Goal: Check status: Check status

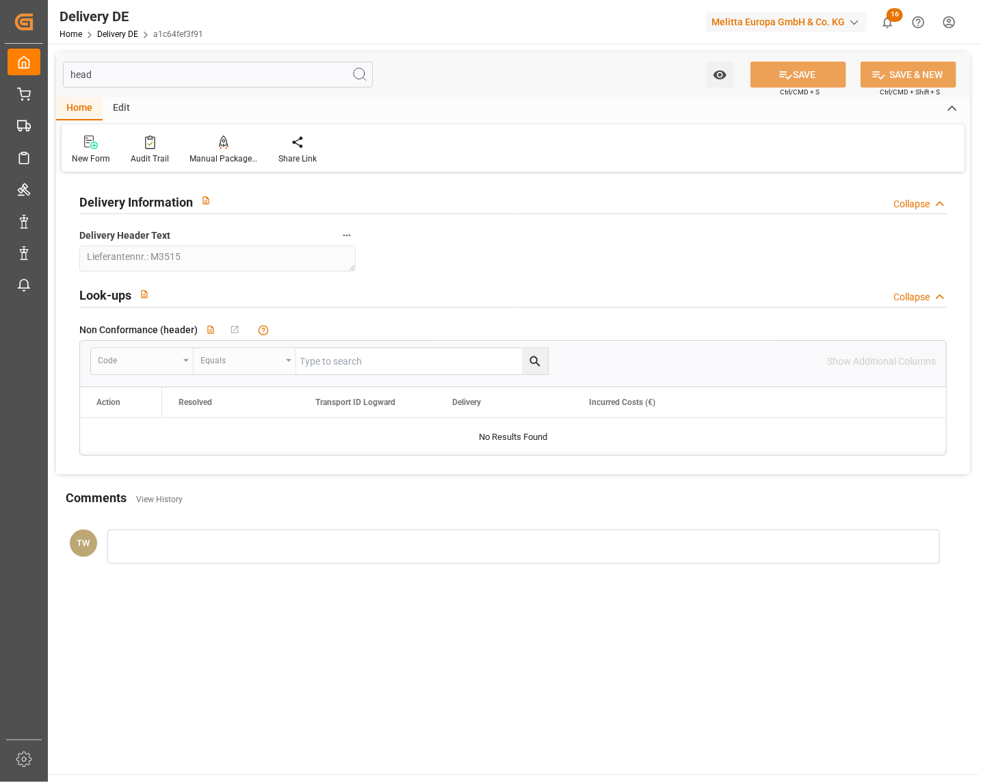
click at [844, 639] on main "head Watch Option SAVE Ctrl/CMD + S SAVE & NEW Ctrl/CMD + Shift + S Home Edit N…" at bounding box center [513, 409] width 931 height 731
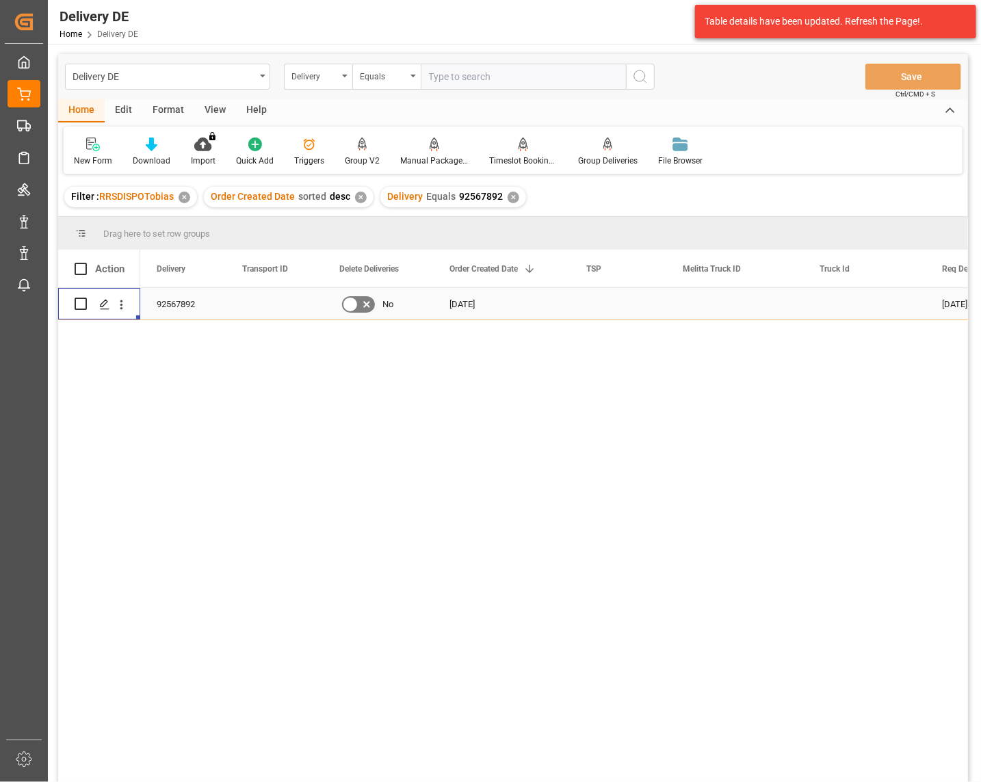
click at [450, 72] on input "text" at bounding box center [523, 77] width 205 height 26
paste input "92567930"
type input "92567930"
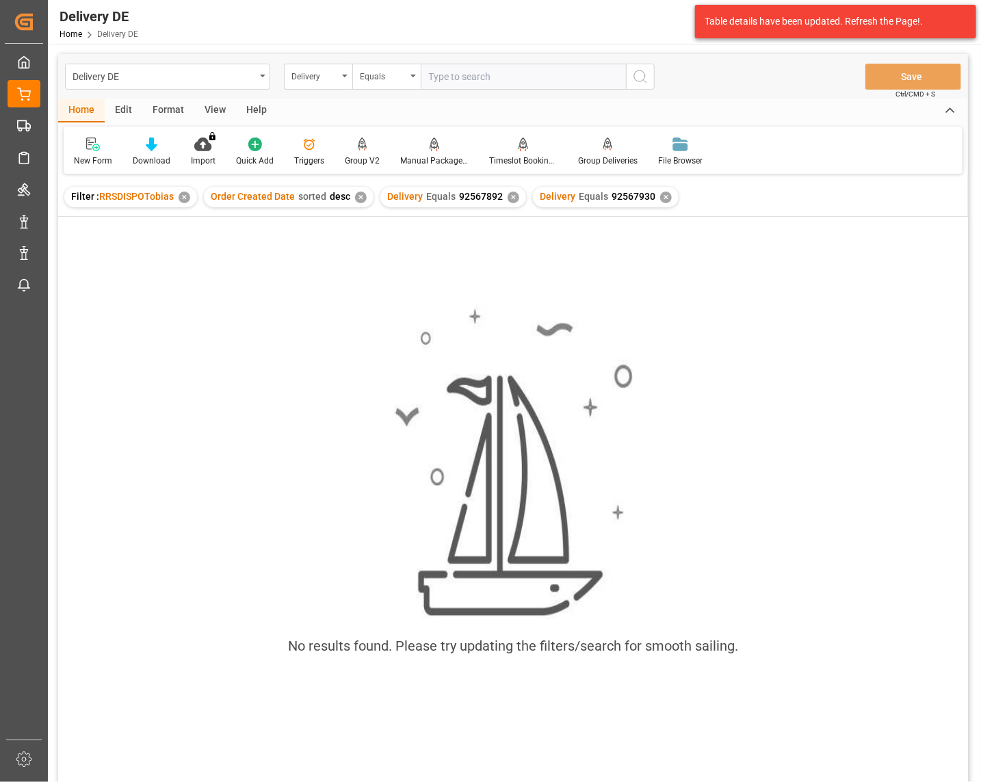
click at [508, 196] on div "✕" at bounding box center [514, 198] width 12 height 12
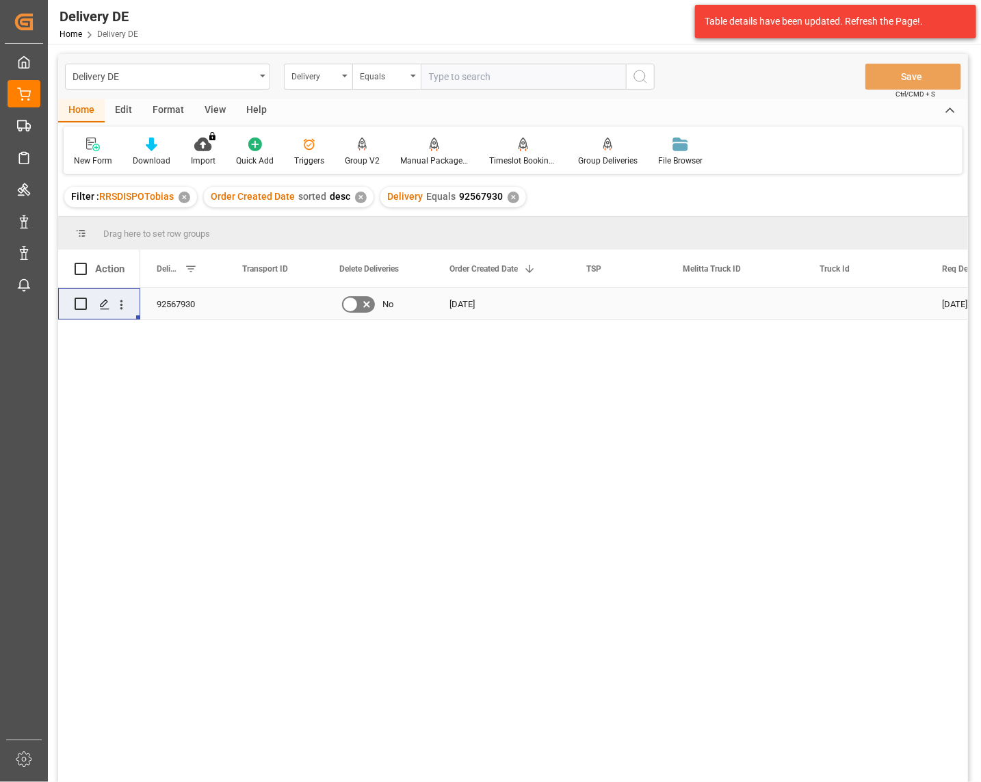
click at [82, 302] on input "Press Space to toggle row selection (unchecked)" at bounding box center [81, 304] width 12 height 12
checkbox input "true"
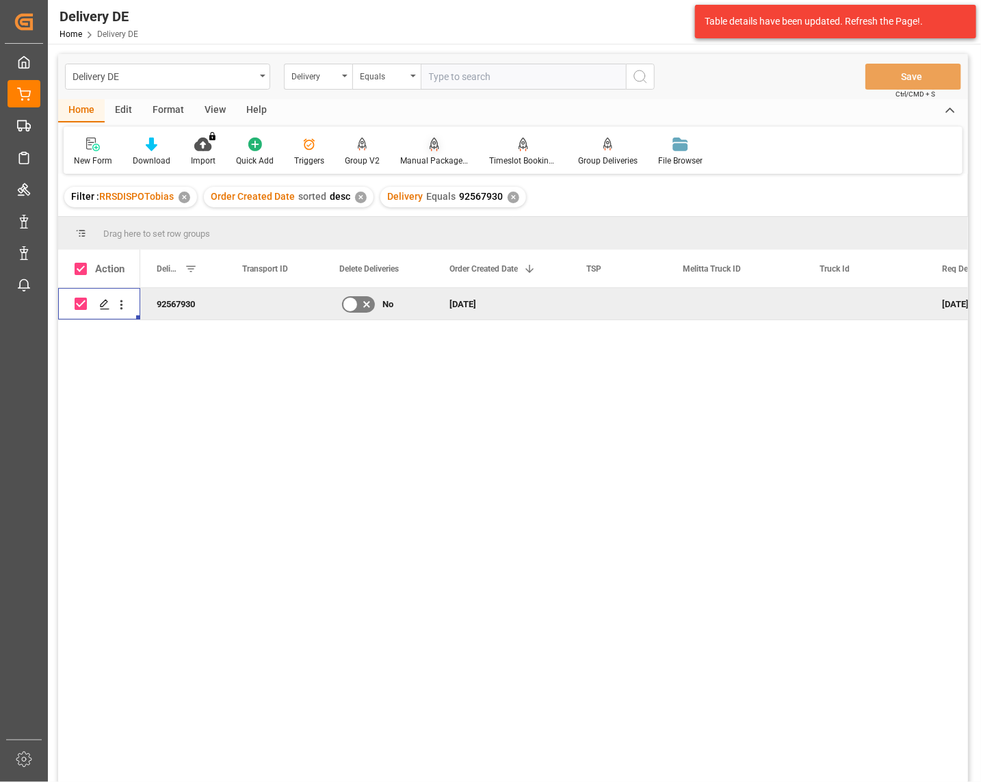
click at [434, 146] on icon at bounding box center [435, 145] width 10 height 14
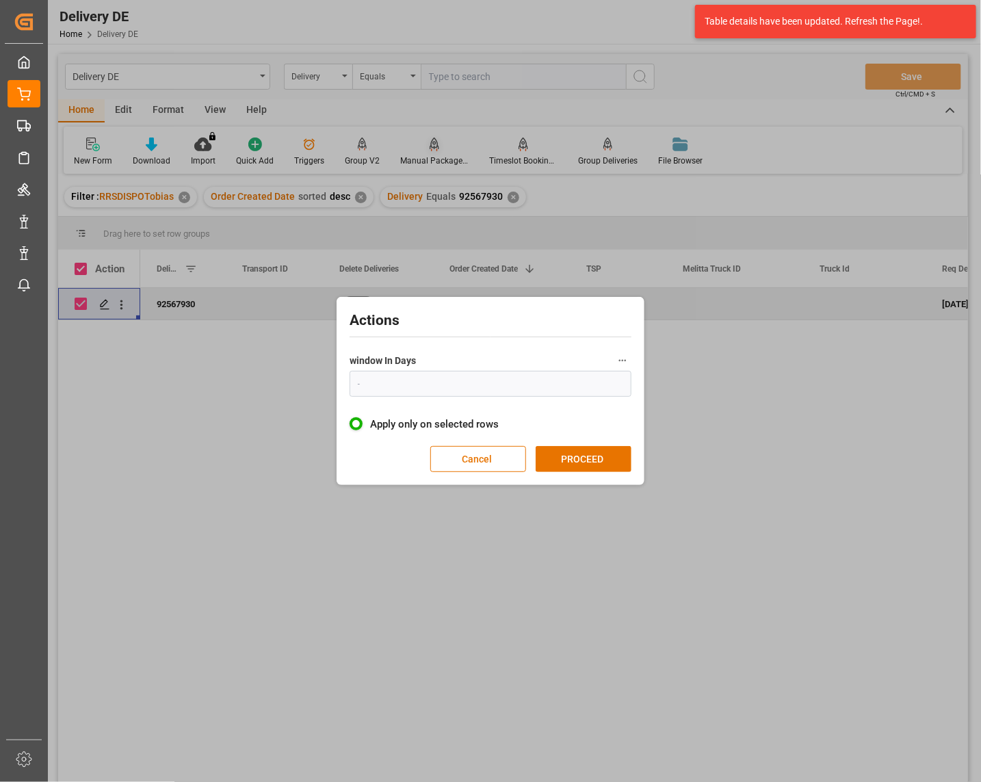
type input "1"
click at [603, 456] on button "PROCEED" at bounding box center [584, 459] width 96 height 26
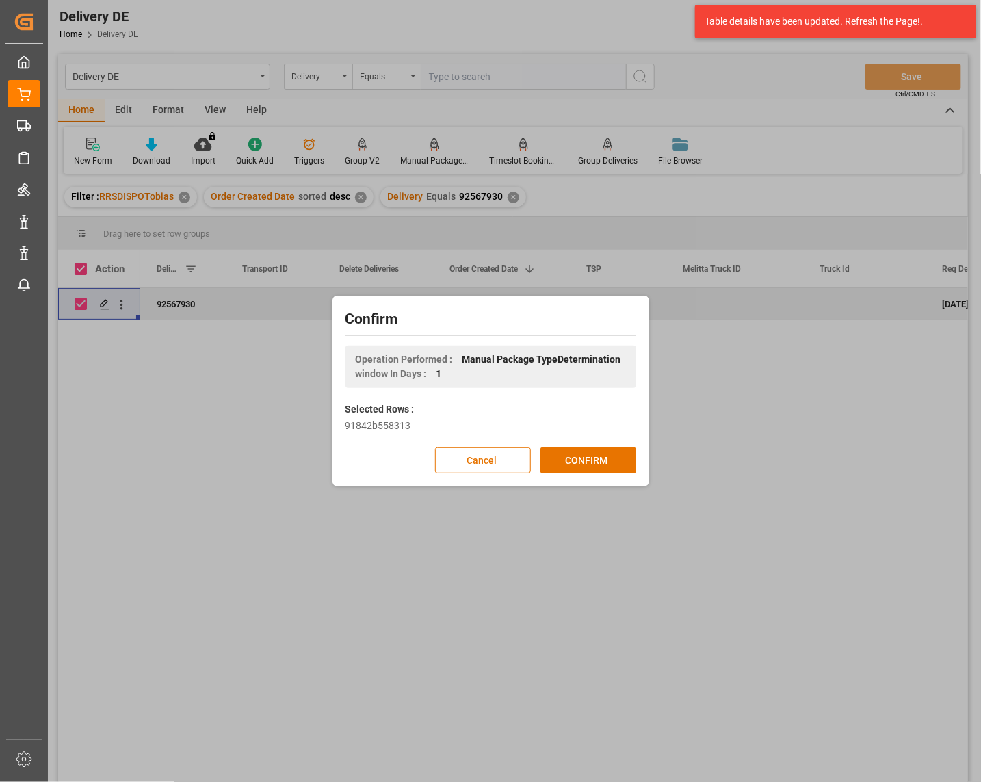
click at [603, 456] on button "CONFIRM" at bounding box center [589, 460] width 96 height 26
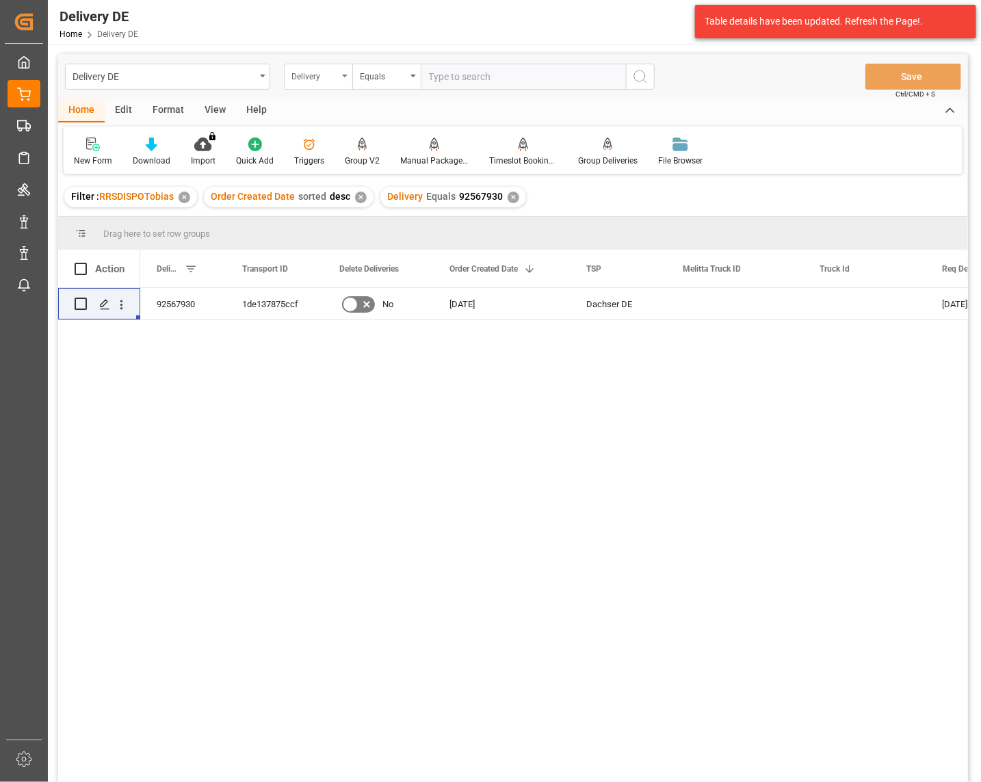
click at [318, 76] on div "Delivery" at bounding box center [314, 75] width 47 height 16
type input "melitta"
click at [337, 133] on div "Melitta Truck ID" at bounding box center [387, 139] width 204 height 29
click at [467, 79] on input "text" at bounding box center [523, 77] width 205 height 26
paste input "600003419"
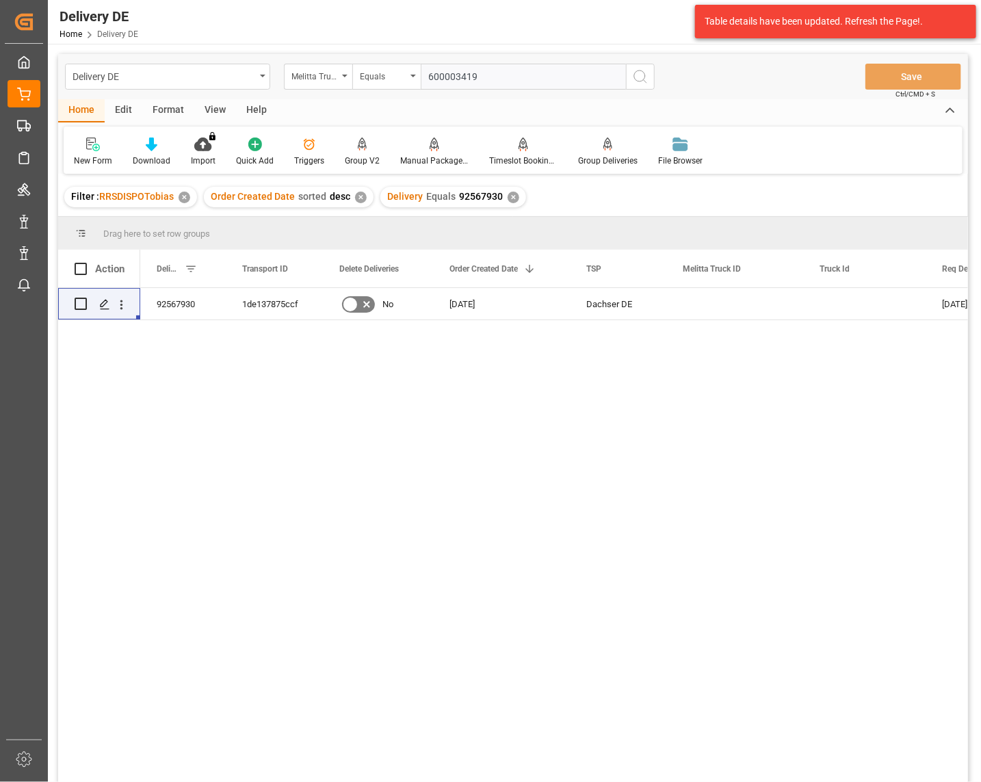
type input "600003419"
click at [634, 78] on icon "search button" at bounding box center [640, 76] width 16 height 16
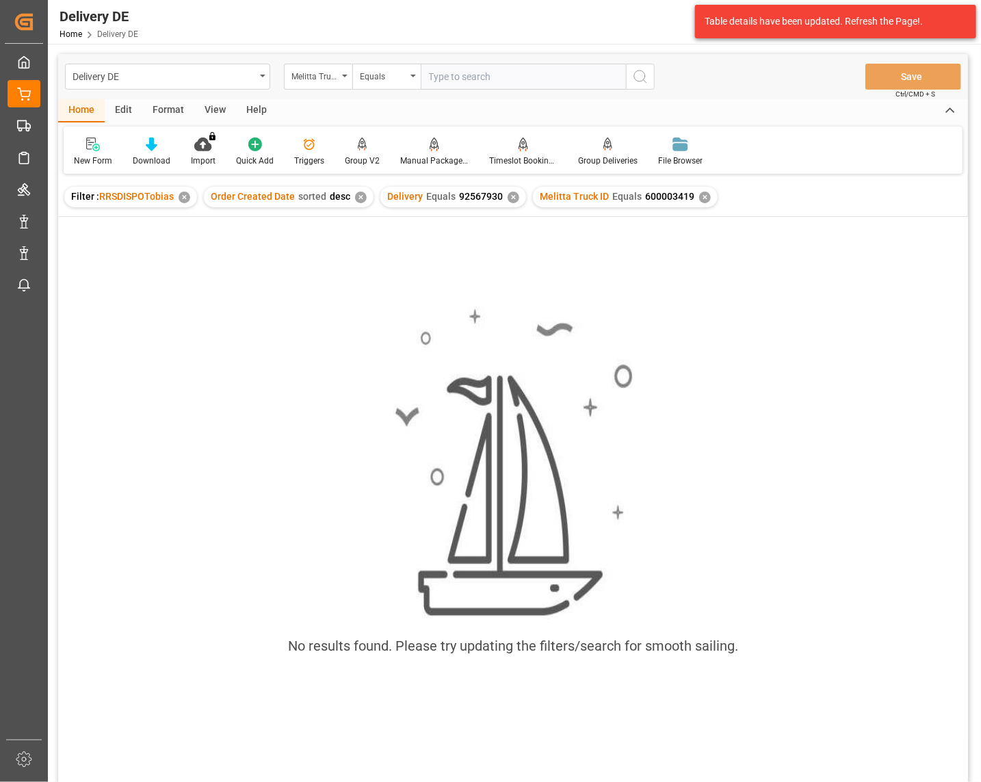
click at [509, 200] on div "✕" at bounding box center [514, 198] width 12 height 12
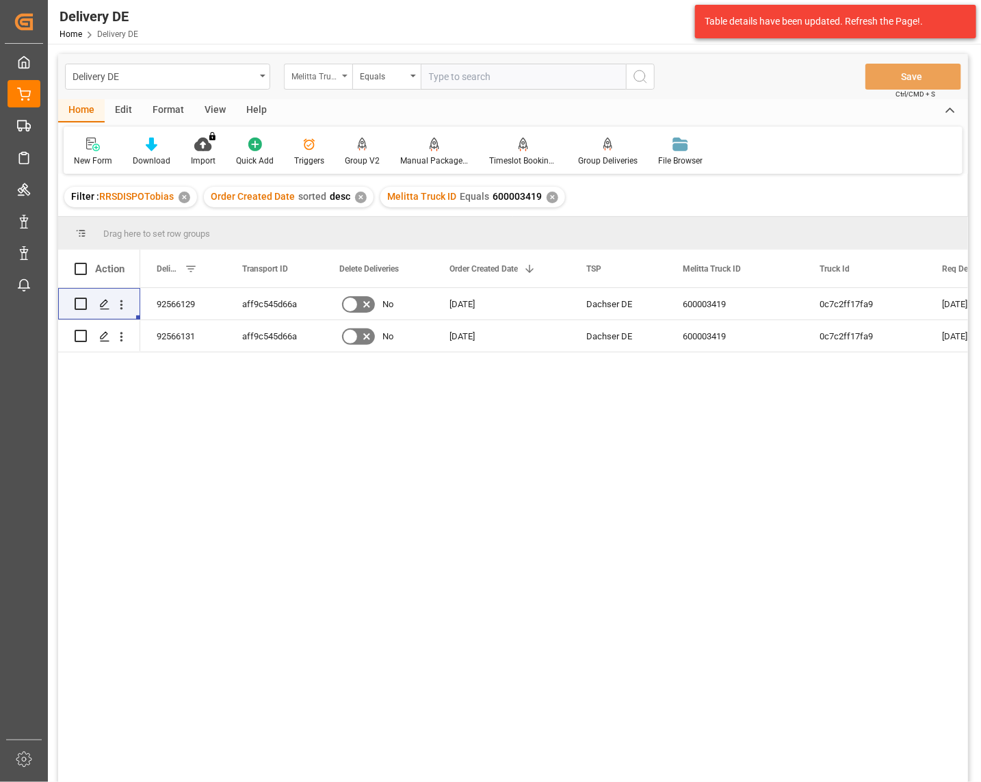
click at [337, 76] on div "Melitta Truck ID" at bounding box center [314, 75] width 47 height 16
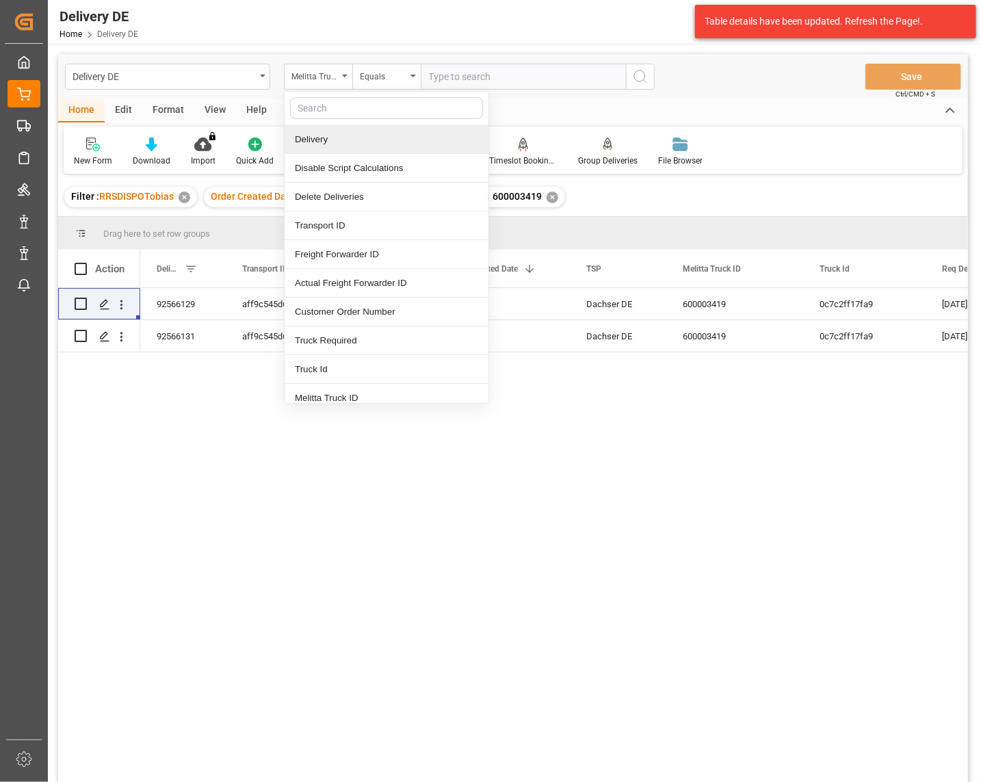
click at [322, 140] on div "Delivery" at bounding box center [387, 139] width 204 height 29
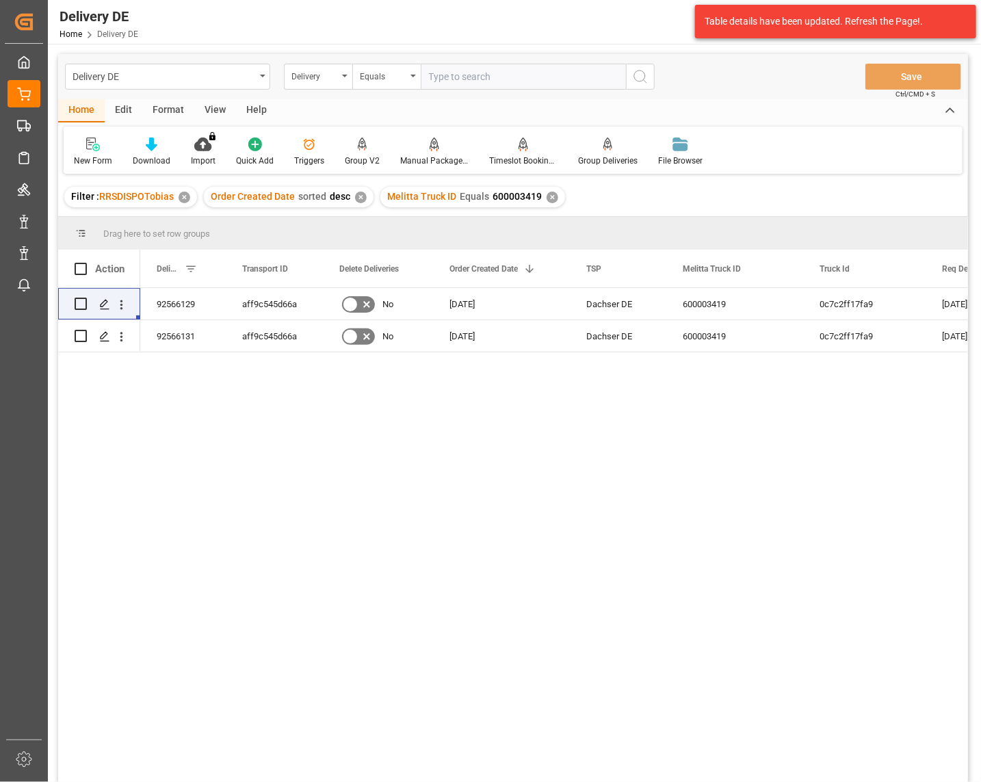
click at [450, 85] on input "text" at bounding box center [523, 77] width 205 height 26
paste input "92518947"
type input "92518947"
click at [639, 69] on icon "search button" at bounding box center [640, 76] width 16 height 16
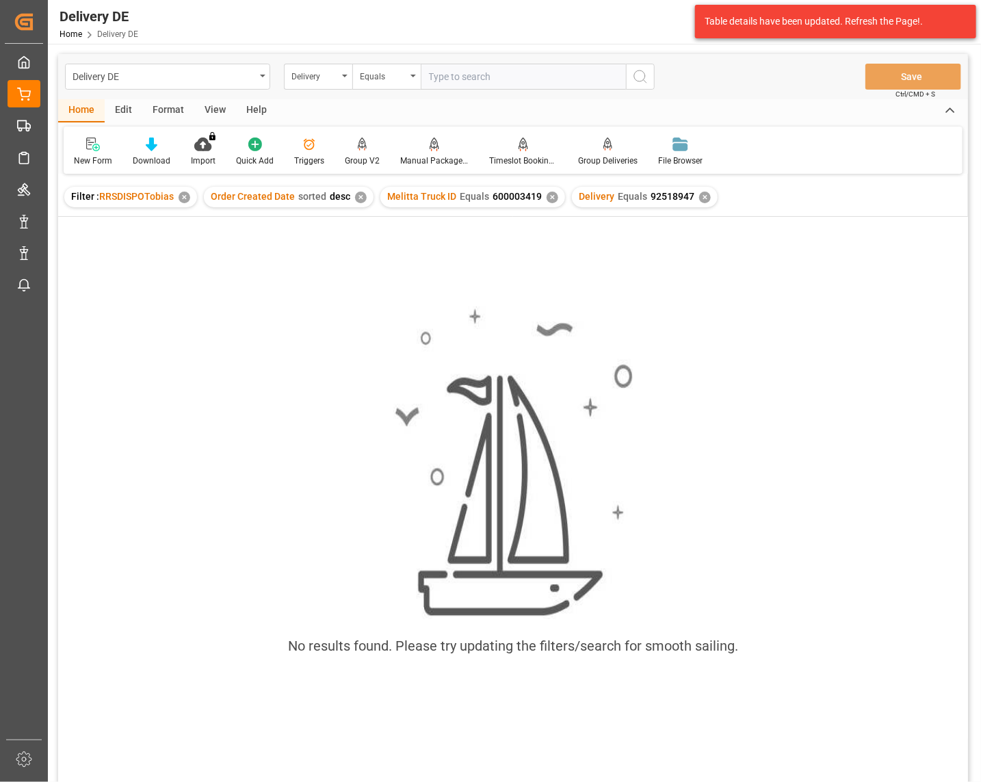
click at [547, 196] on div "✕" at bounding box center [553, 198] width 12 height 12
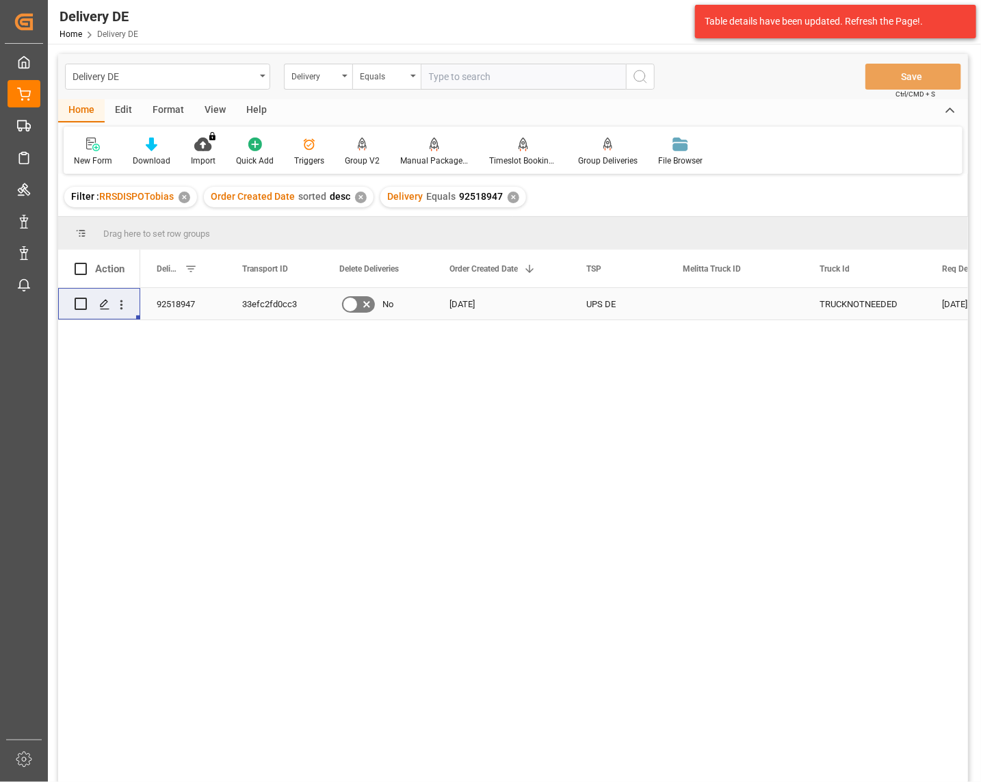
click at [185, 298] on div "92518947" at bounding box center [183, 303] width 86 height 31
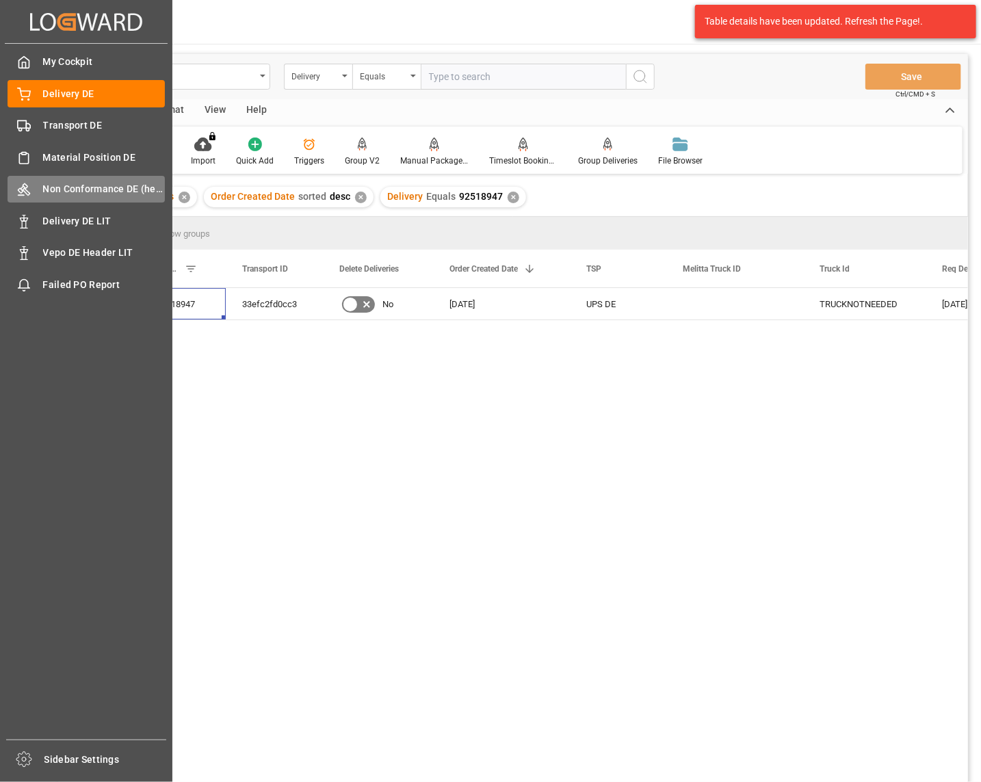
click at [90, 187] on span "Non Conformance DE (header)" at bounding box center [104, 189] width 122 height 14
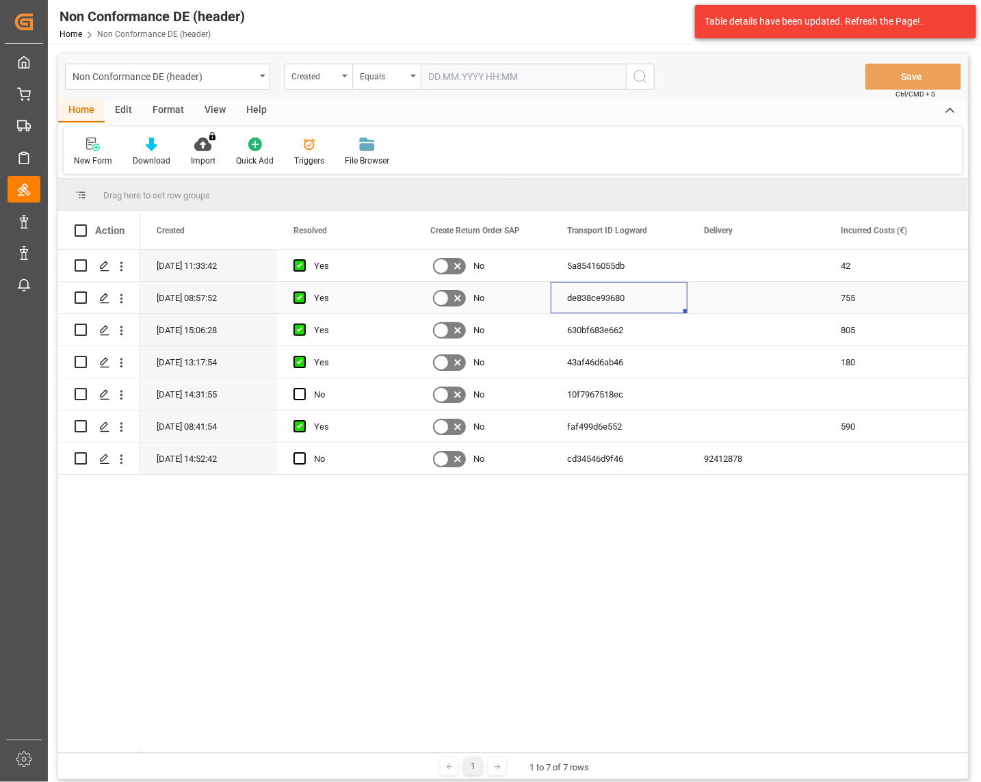
click at [606, 296] on div "de838ce93680" at bounding box center [619, 297] width 137 height 31
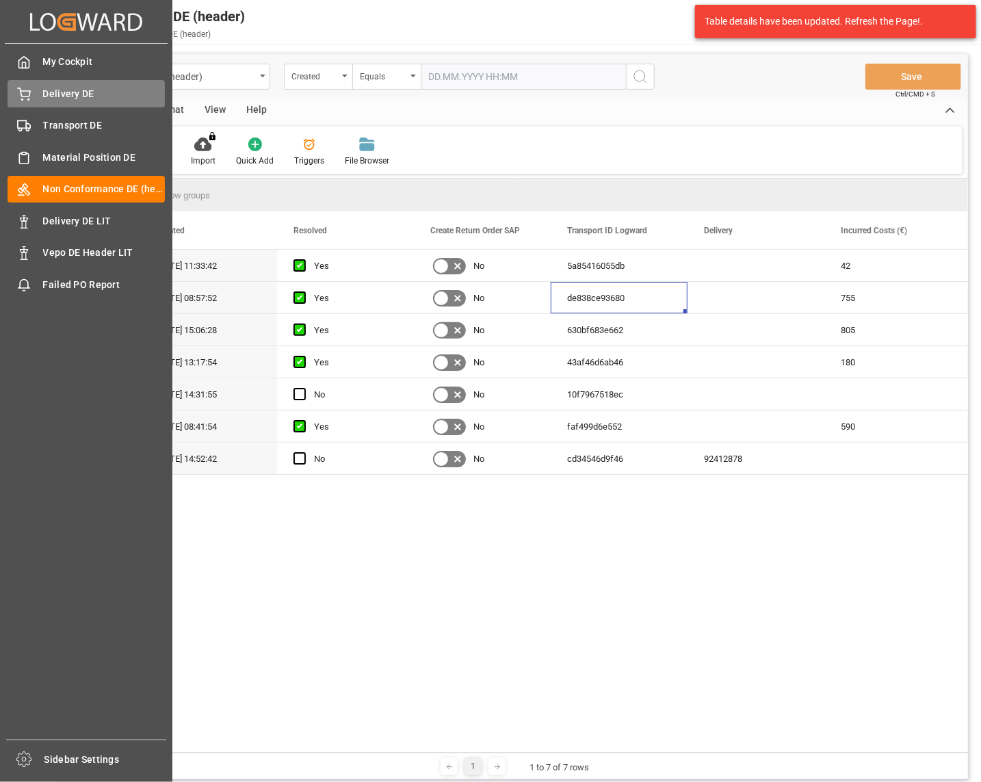
click at [24, 90] on icon at bounding box center [24, 92] width 12 height 9
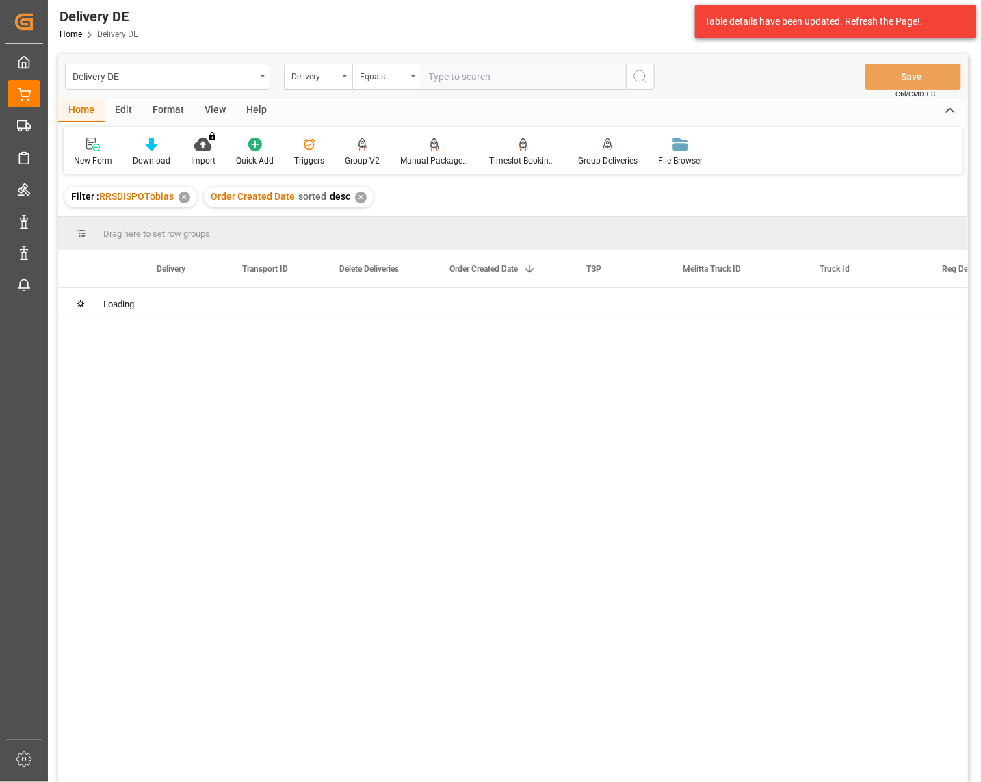
click at [449, 78] on input "text" at bounding box center [523, 77] width 205 height 26
type input "92565431"
click at [638, 75] on icon "search button" at bounding box center [640, 76] width 16 height 16
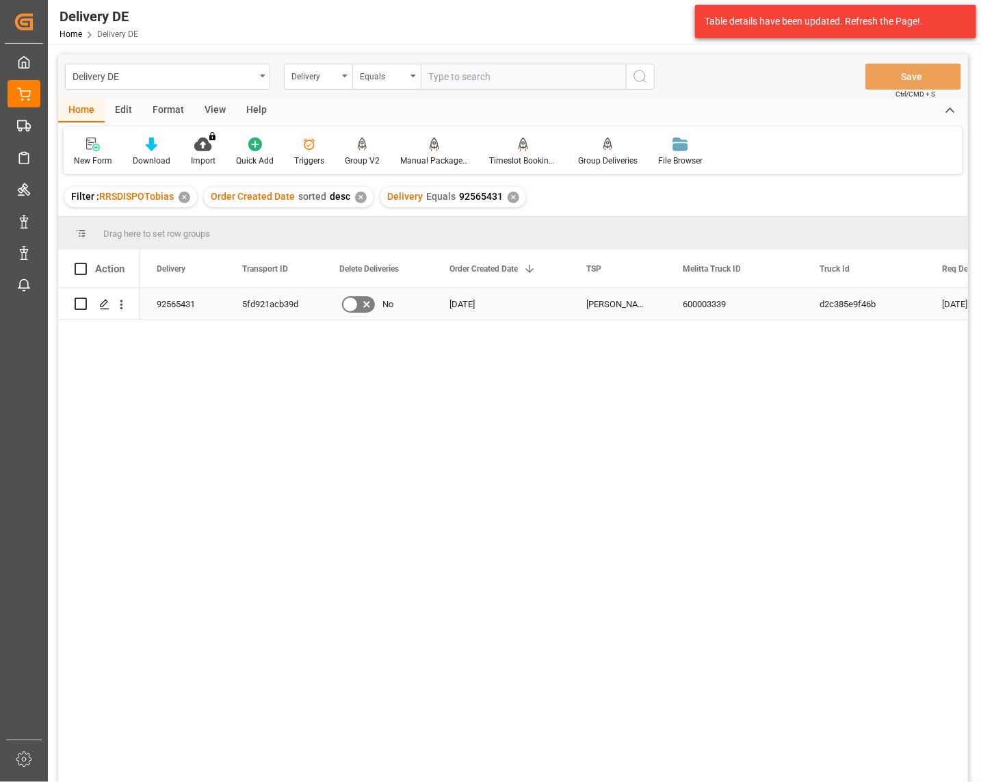
click at [287, 300] on div "5fd921acb39d" at bounding box center [274, 303] width 97 height 31
